Goal: Subscribe to service/newsletter

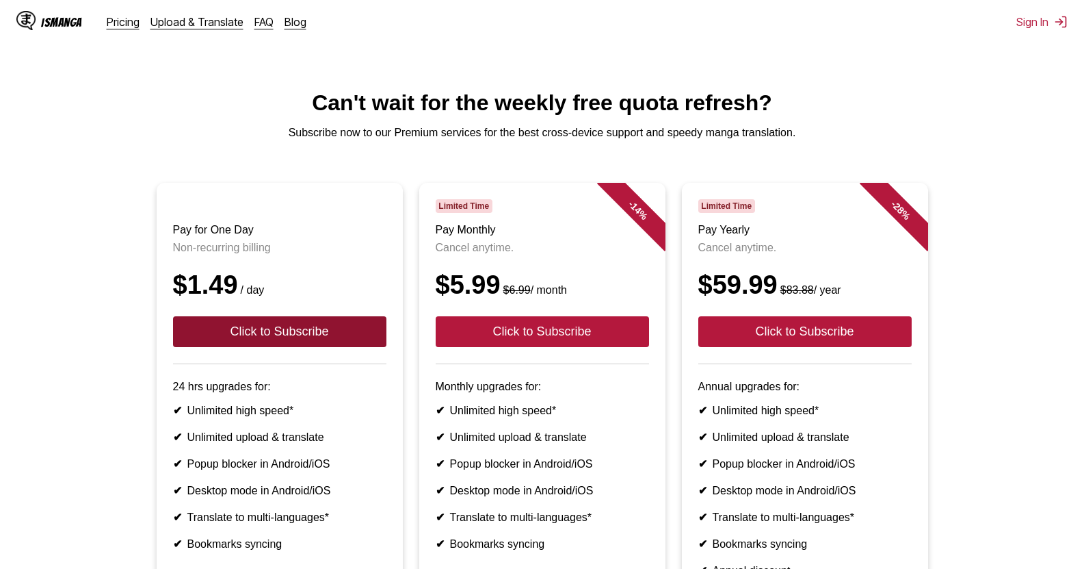
click at [367, 347] on button "Click to Subscribe" at bounding box center [279, 331] width 213 height 31
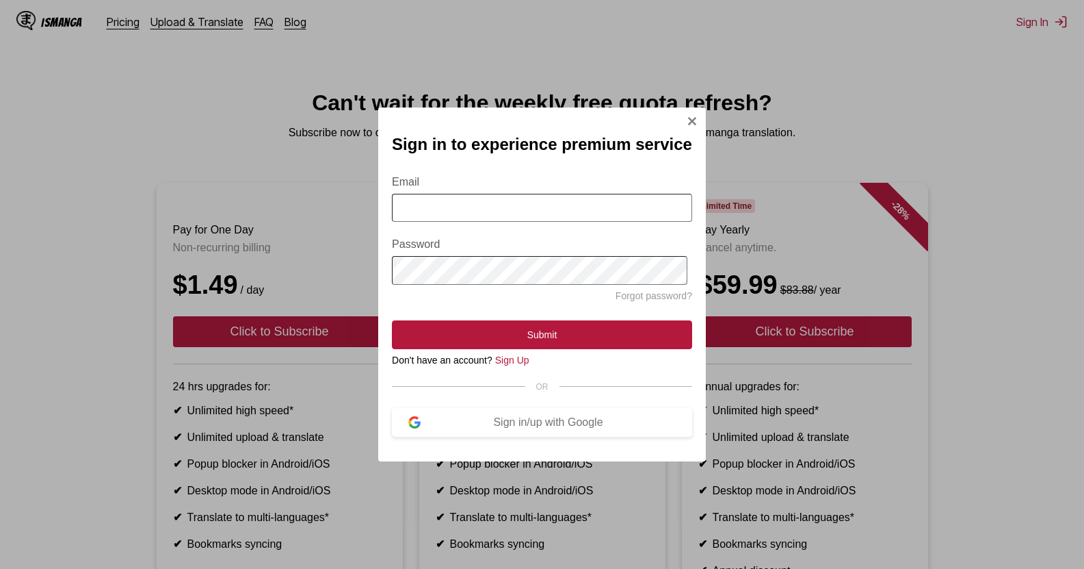
click at [488, 207] on input "Email" at bounding box center [542, 208] width 300 height 28
type input "**********"
click at [392, 320] on button "Submit" at bounding box center [542, 334] width 300 height 29
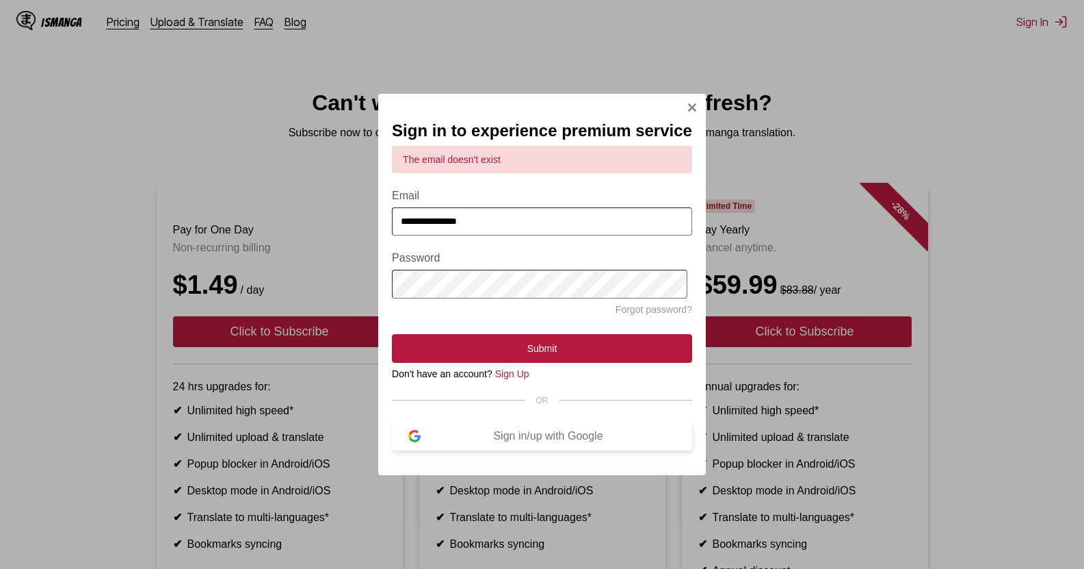
click at [460, 440] on div "Sign in/up with Google" at bounding box center [548, 436] width 255 height 12
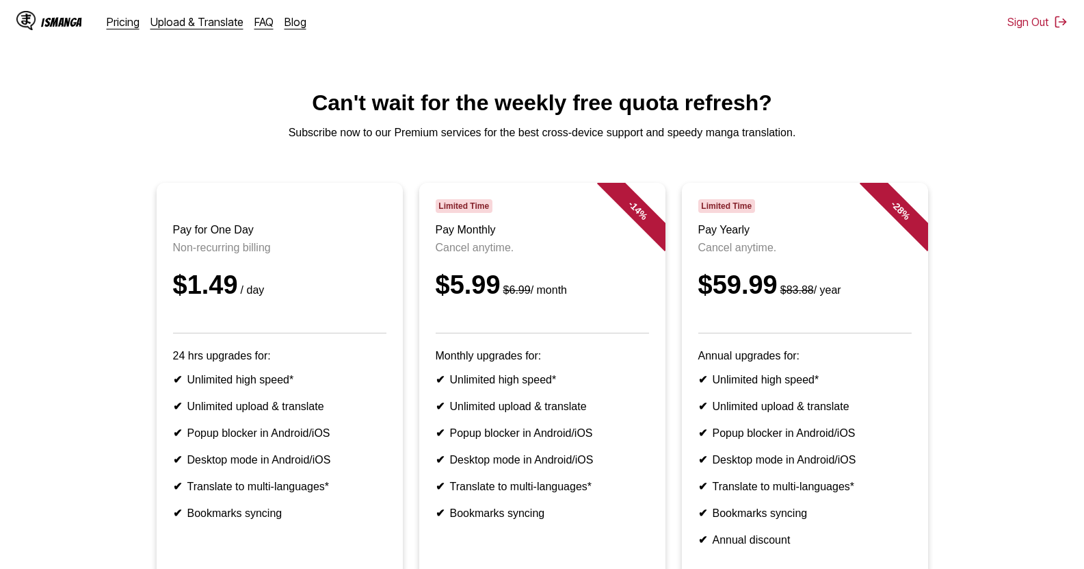
click at [374, 236] on h3 "Pay for One Day" at bounding box center [279, 230] width 213 height 12
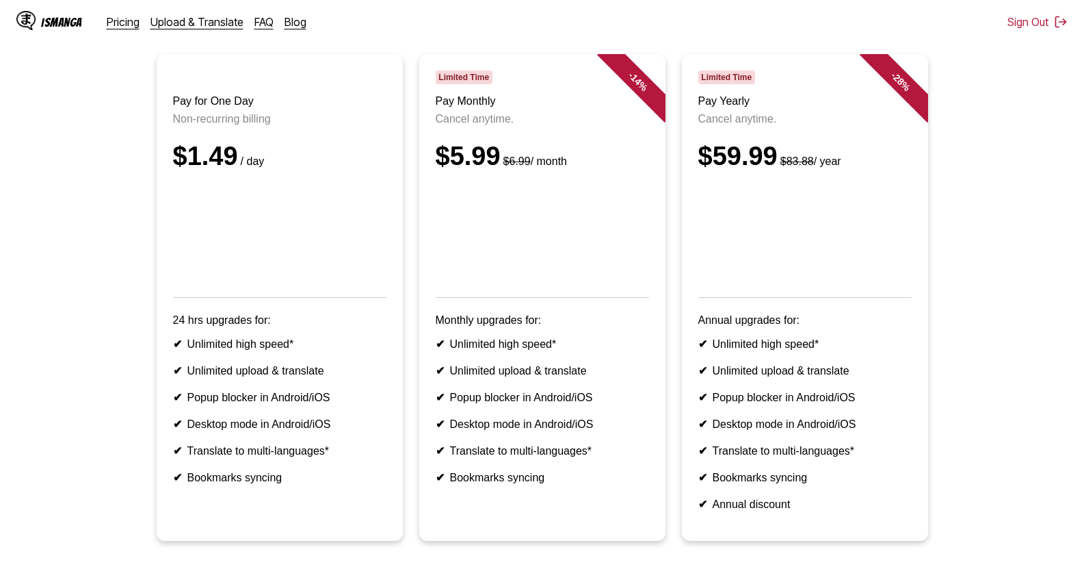
scroll to position [137, 0]
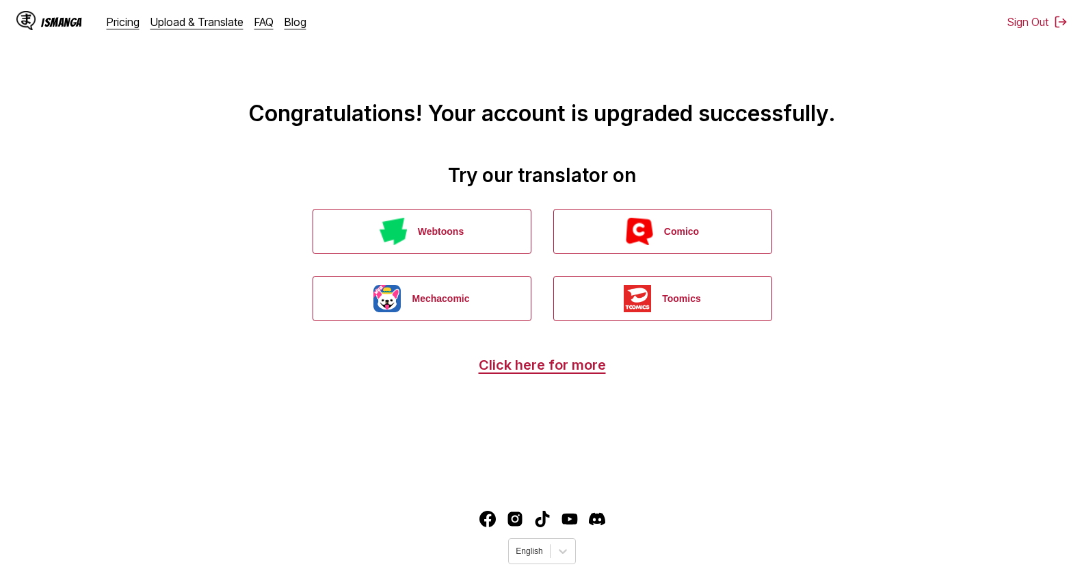
click at [8, 14] on div "IsManga Pricing Upload & Translate FAQ Blog Sign Out Pricing Upload & Translate…" at bounding box center [542, 22] width 1084 height 44
click at [19, 14] on img at bounding box center [25, 20] width 19 height 19
